Goal: Browse casually

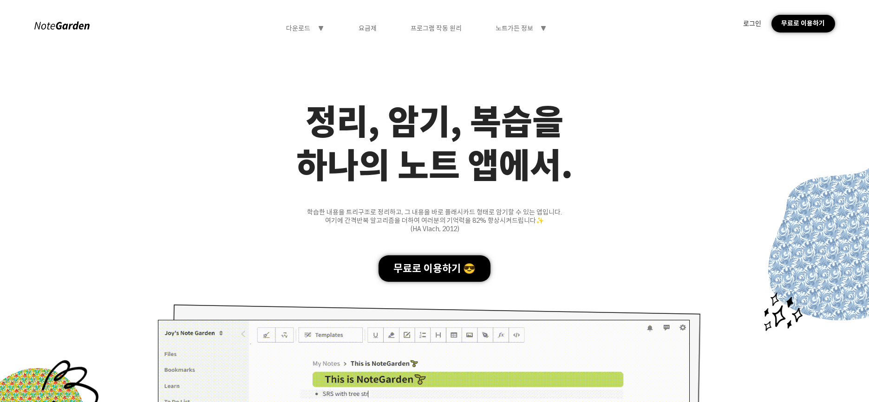
scroll to position [18, 0]
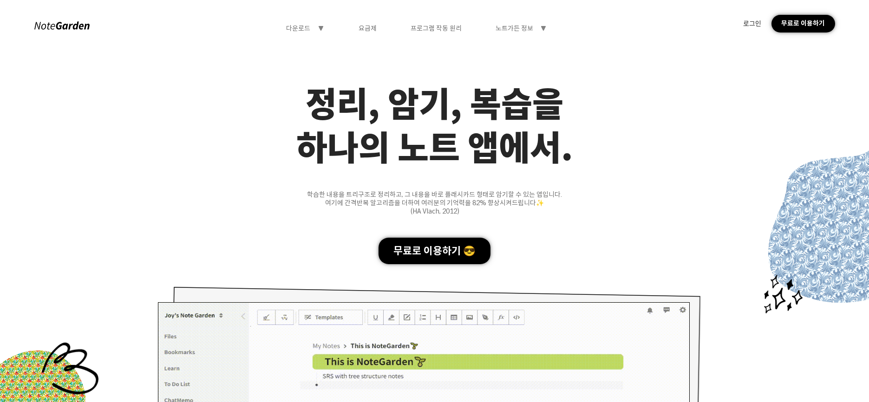
click at [323, 194] on div "학습한 내용을 트리구조로 정리하고, 그 내용을 바로 플래시카드 형태로 암기할 수 있는 앱입니다." at bounding box center [434, 194] width 869 height 8
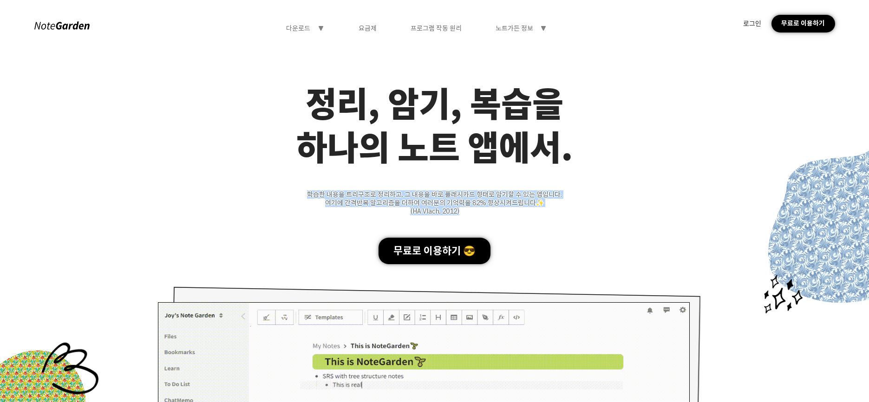
drag, startPoint x: 323, startPoint y: 194, endPoint x: 507, endPoint y: 209, distance: 185.0
click at [507, 209] on div "학습한 내용을 트리구조로 정리하고, 그 내용을 바로 플래시카드 형태로 암기할 수 있는 앱입니다. 여기에 간격반복 알고리즘을 더하여 여러분의 기…" at bounding box center [434, 202] width 869 height 25
click at [507, 209] on div "(HA Vlach, 2012)" at bounding box center [434, 211] width 869 height 8
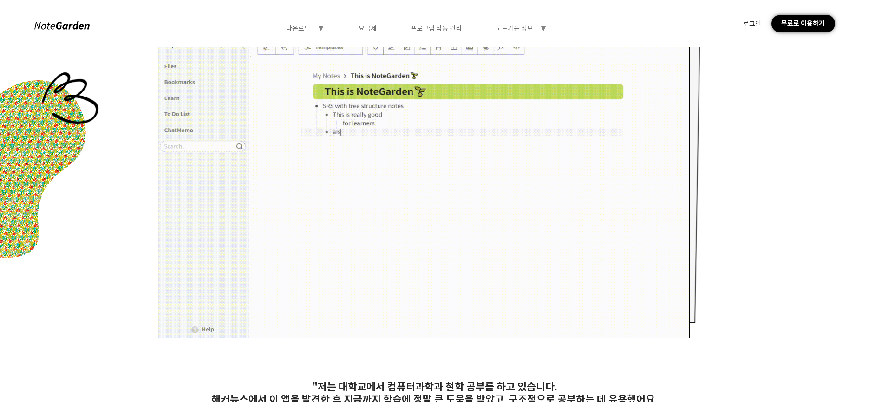
scroll to position [383, 0]
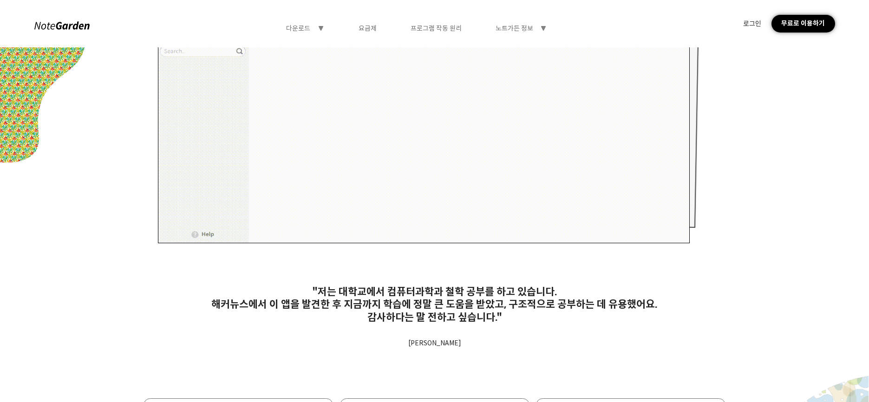
click at [306, 290] on div ""저는 대학교에서 컴퓨터과학과 철학 공부를 하고 있습니다." at bounding box center [434, 292] width 869 height 13
click at [320, 293] on div ""저는 대학교에서 컴퓨터과학과 철학 공부를 하고 있습니다." at bounding box center [434, 292] width 869 height 13
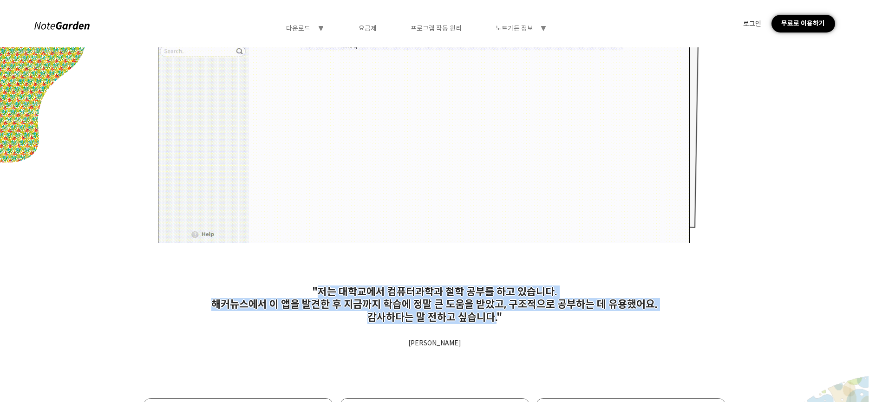
drag, startPoint x: 320, startPoint y: 293, endPoint x: 492, endPoint y: 318, distance: 174.2
click at [492, 318] on div ""저는 대학교에서 컴퓨터과학과 철학 공부를 하고 있습니다. 해커뉴스에서 이 앱을 발견한 후 지금까지 학습에 정말 큰 도움을 받았고, 구조적으로…" at bounding box center [434, 305] width 869 height 39
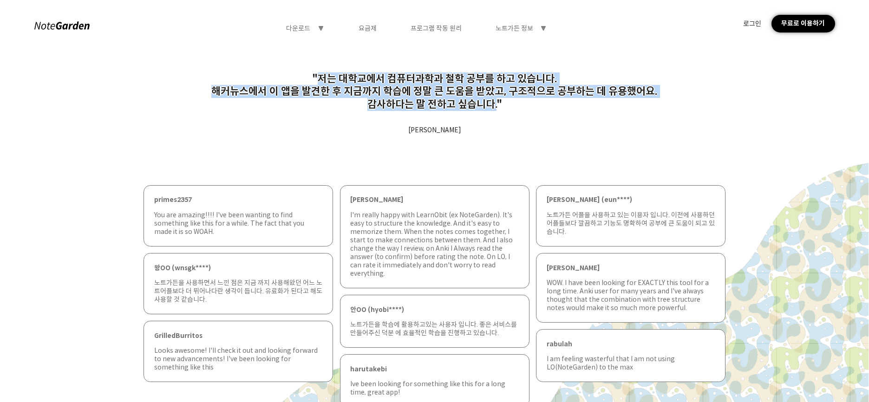
scroll to position [681, 0]
